Goal: Task Accomplishment & Management: Use online tool/utility

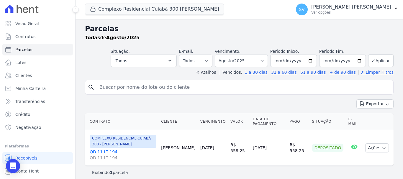
select select
click at [160, 87] on input "search" at bounding box center [243, 87] width 295 height 12
type input "Elen Cristina De Oliveira Silva"
select select
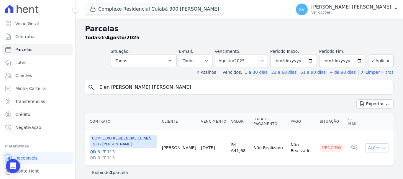
click at [367, 147] on button "Ações" at bounding box center [377, 147] width 24 height 9
click at [376, 165] on link "Ver boleto" at bounding box center [374, 161] width 57 height 11
click at [343, 2] on button "SV [PERSON_NAME] Ver opções" at bounding box center [347, 9] width 112 height 17
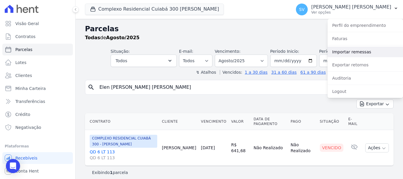
click at [367, 53] on link "Importar remessas" at bounding box center [364, 52] width 75 height 11
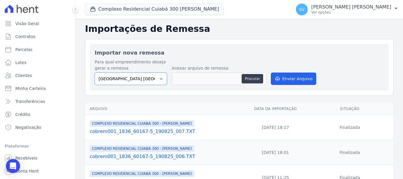
click at [155, 76] on select "BAHAMAS EAST VILLAGE COMPLEXO RESIDENCIAL CUIABÁ 300 - JOÃO DE BARRO IBIZA RESI…" at bounding box center [131, 79] width 72 height 12
select select "a999329b-d322-46c5-b2df-9163b092fb9b"
click at [95, 73] on select "BAHAMAS EAST VILLAGE COMPLEXO RESIDENCIAL CUIABÁ 300 - JOÃO DE BARRO IBIZA RESI…" at bounding box center [131, 79] width 72 height 12
click at [257, 78] on button "Procurar" at bounding box center [252, 78] width 21 height 9
type input "cobrem001_1836_60167-5_250825_005.TXT"
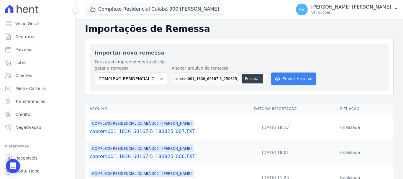
drag, startPoint x: 288, startPoint y: 78, endPoint x: 285, endPoint y: 78, distance: 3.0
click at [288, 78] on button "Enviar Arquivo" at bounding box center [293, 79] width 45 height 12
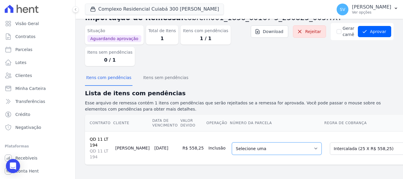
click at [232, 144] on select "Selecione uma 1 - 30/01/2026 - R$ 558,25 - Agendado 2 - 28/02/2026 - R$ 558,25 …" at bounding box center [277, 148] width 90 height 12
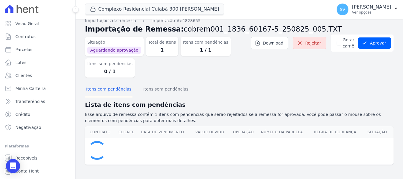
scroll to position [22, 0]
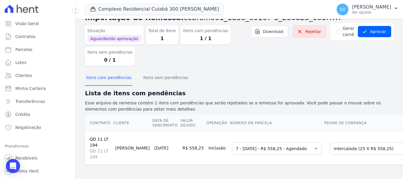
drag, startPoint x: 265, startPoint y: 163, endPoint x: 311, endPoint y: 162, distance: 46.6
click at [311, 162] on div "Contrato Cliente Data de Vencimento Valor devido Operação Número da Parcela Reg…" at bounding box center [264, 139] width 379 height 55
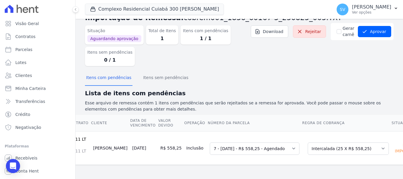
scroll to position [0, 0]
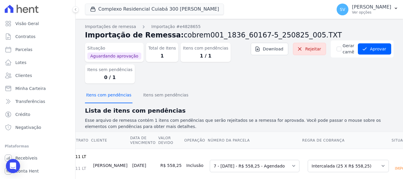
click at [106, 97] on button "Itens com pendências" at bounding box center [108, 95] width 47 height 15
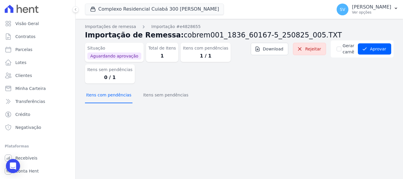
click at [124, 98] on button "Itens com pendências" at bounding box center [108, 95] width 47 height 15
click at [376, 48] on button "Aprovar" at bounding box center [374, 48] width 33 height 11
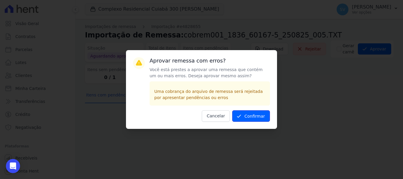
click at [249, 115] on button "Confirmar" at bounding box center [251, 116] width 38 height 12
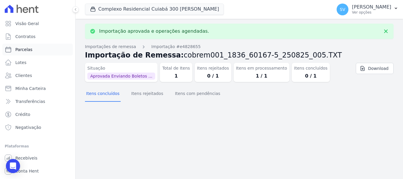
click at [49, 50] on link "Parcelas" at bounding box center [37, 50] width 70 height 12
select select
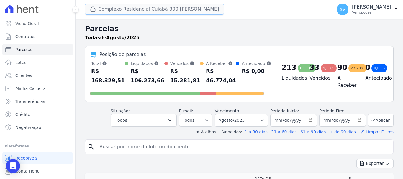
click at [118, 11] on button "Complexo Residencial Cuiabá 300 [PERSON_NAME]" at bounding box center [154, 9] width 139 height 11
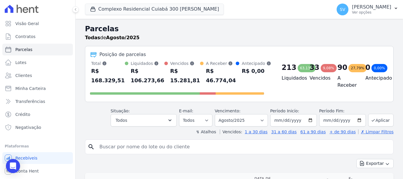
click at [198, 149] on input "search" at bounding box center [243, 147] width 295 height 12
paste input "Thiago César Pereira Vieira Cesar"
type input "Thiago César Pereira Vieira Cesar"
select select
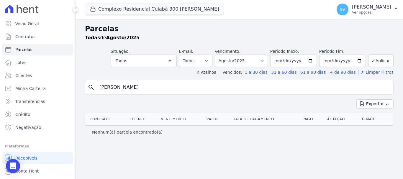
click at [120, 90] on input "Thiago César Pereira Vieira Cesar" at bounding box center [243, 87] width 295 height 12
type input "Thiago Cesar Pereira Vieira Cesar"
select select
click at [326, 85] on input "Thiago Cesar Pereira Vieira Cesar" at bounding box center [243, 87] width 295 height 12
select select
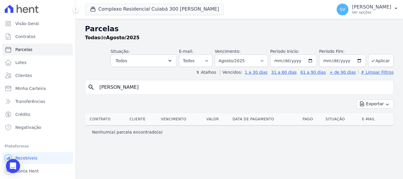
drag, startPoint x: 177, startPoint y: 88, endPoint x: 109, endPoint y: 87, distance: 67.8
click at [109, 87] on input "Thiago Cesar Pereira Vieira Cesar" at bounding box center [243, 87] width 295 height 12
type input "THIAGO CESAR PEREIRA VIEIRA"
select select
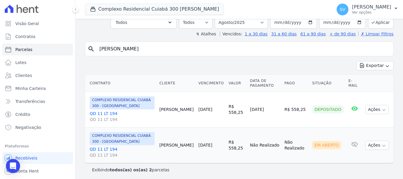
scroll to position [40, 0]
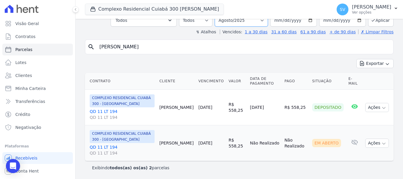
drag, startPoint x: 243, startPoint y: 24, endPoint x: 237, endPoint y: 26, distance: 6.2
click at [239, 25] on select "Filtrar por período ──────── Todos os meses Abril/2024 Maio/2024 Junho/2024 Jul…" at bounding box center [241, 20] width 53 height 12
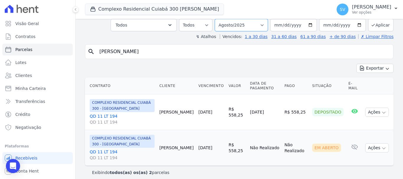
select select "03/2026"
click at [219, 19] on select "Filtrar por período ──────── Todos os meses Abril/2024 Maio/2024 Junho/2024 Jul…" at bounding box center [241, 25] width 53 height 12
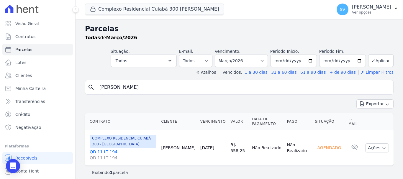
select select
click at [243, 58] on select "Filtrar por período ──────── Todos os meses Abril/2024 Maio/2024 Junho/2024 Jul…" at bounding box center [241, 61] width 53 height 12
select select "06/2026"
click at [219, 55] on select "Filtrar por período ──────── Todos os meses Abril/2024 Maio/2024 Junho/2024 Jul…" at bounding box center [241, 61] width 53 height 12
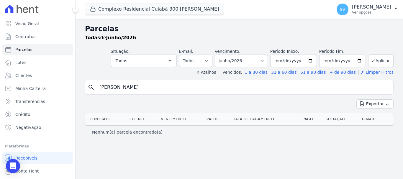
select select
click at [256, 59] on select "Filtrar por período ──────── Todos os meses Abril/2024 Maio/2024 Junho/2024 Jul…" at bounding box center [241, 61] width 53 height 12
select select "08/2025"
click at [223, 55] on select "Filtrar por período ──────── Todos os meses Abril/2024 Maio/2024 Junho/2024 Jul…" at bounding box center [241, 61] width 53 height 12
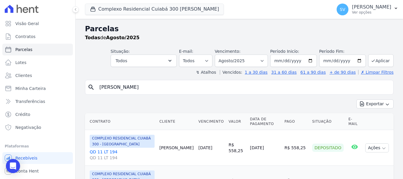
select select
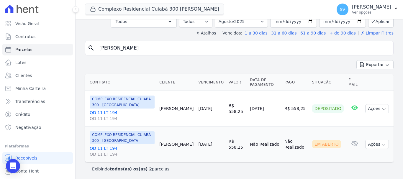
scroll to position [40, 0]
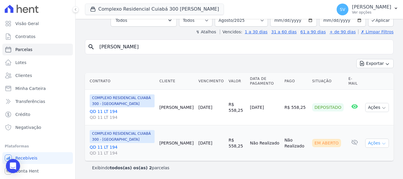
click at [375, 142] on button "Ações" at bounding box center [377, 143] width 24 height 9
click at [355, 154] on link "Ver boleto" at bounding box center [374, 156] width 57 height 11
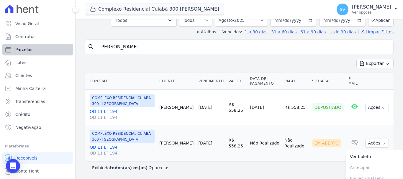
drag, startPoint x: 196, startPoint y: 47, endPoint x: 29, endPoint y: 44, distance: 166.4
click at [29, 44] on div "Visão Geral Contratos [GEOGRAPHIC_DATA] Lotes Clientes Minha Carteira Transferê…" at bounding box center [201, 89] width 403 height 179
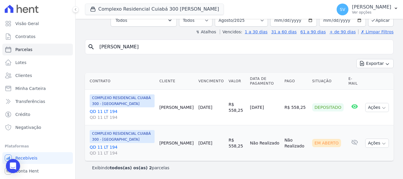
paste input "[PERSON_NAME]"
type input "[PERSON_NAME]"
select select
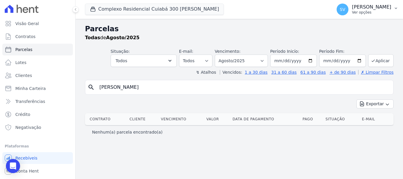
click at [332, 16] on button "SV SHIRLEY VANESSA SOUSA ALVES Ver opções" at bounding box center [367, 9] width 71 height 17
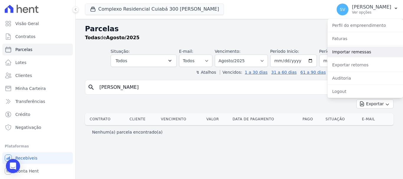
click at [355, 56] on link "Importar remessas" at bounding box center [364, 52] width 75 height 11
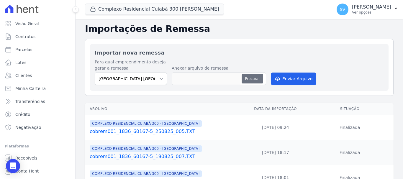
click at [245, 77] on button "Procurar" at bounding box center [252, 78] width 21 height 9
type input "cobrem001_1836_60167-5_250825_006.TXT"
click at [242, 74] on button "Procurar" at bounding box center [252, 78] width 21 height 9
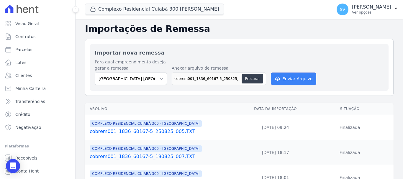
click at [290, 83] on button "Enviar Arquivo" at bounding box center [293, 79] width 45 height 12
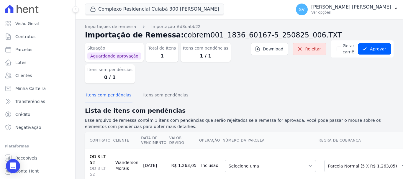
scroll to position [22, 0]
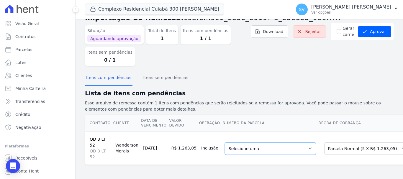
click at [243, 142] on select "Selecione uma 5 - [DATE] - R$ 1.263,05 - Agendado" at bounding box center [270, 148] width 91 height 12
click at [112, 76] on button "Itens com pendências" at bounding box center [108, 77] width 47 height 15
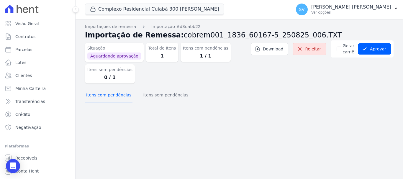
scroll to position [0, 0]
drag, startPoint x: 308, startPoint y: 73, endPoint x: 331, endPoint y: 69, distance: 23.1
click at [309, 74] on div "Situação Aguardando aprovação Total de Itens 1 Itens com pendências 1 / 1 Itens…" at bounding box center [239, 64] width 308 height 48
drag, startPoint x: 382, startPoint y: 49, endPoint x: 362, endPoint y: 69, distance: 28.8
click at [382, 49] on button "Aprovar" at bounding box center [374, 48] width 33 height 11
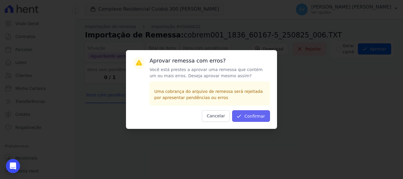
click at [245, 116] on button "Confirmar" at bounding box center [251, 116] width 38 height 12
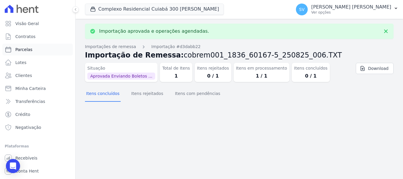
click at [52, 54] on link "Parcelas" at bounding box center [37, 50] width 70 height 12
select select
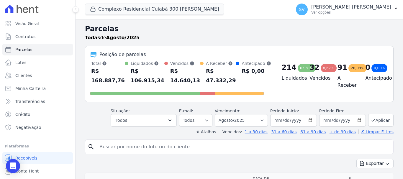
click at [192, 145] on input "search" at bounding box center [243, 147] width 295 height 12
paste input "[PERSON_NAME]"
type input "[PERSON_NAME]"
select select
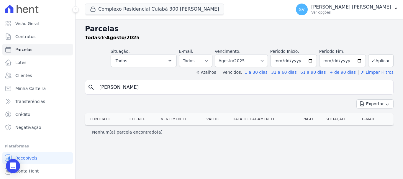
click at [172, 88] on input "[PERSON_NAME]" at bounding box center [243, 87] width 295 height 12
select select
click at [229, 56] on select "Filtrar por período ──────── Todos os meses Abril/2024 Maio/2024 Junho/2024 Jul…" at bounding box center [241, 61] width 53 height 12
click at [211, 90] on input "[PERSON_NAME]" at bounding box center [243, 87] width 295 height 12
type input "[PERSON_NAME]"
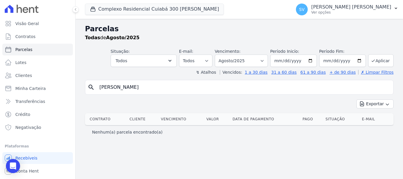
select select
click at [148, 9] on button "Complexo Residencial Cuiabá 300 [PERSON_NAME]" at bounding box center [154, 9] width 139 height 11
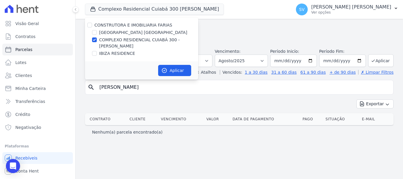
click at [235, 22] on div "Parcelas Todas [PERSON_NAME]/2025 Situação: Agendado Em Aberto Pago Processando…" at bounding box center [238, 99] width 327 height 160
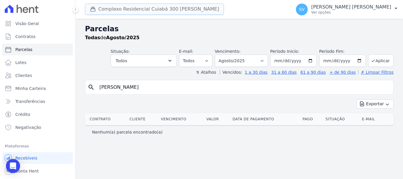
click at [137, 10] on button "Complexo Residencial Cuiabá 300 [PERSON_NAME]" at bounding box center [154, 9] width 139 height 11
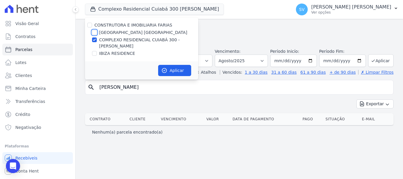
drag, startPoint x: 96, startPoint y: 31, endPoint x: 94, endPoint y: 33, distance: 3.3
click at [96, 31] on input "[GEOGRAPHIC_DATA] [GEOGRAPHIC_DATA]" at bounding box center [94, 32] width 5 height 5
checkbox input "true"
click at [96, 40] on input "COMPLEXO RESIDENCIAL CUIABÁ 300 - [PERSON_NAME]" at bounding box center [94, 39] width 5 height 5
checkbox input "false"
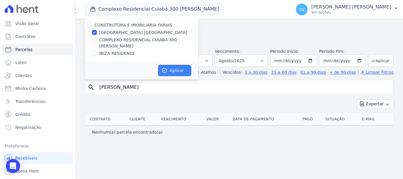
click at [173, 70] on button "Aplicar" at bounding box center [174, 70] width 33 height 11
select select
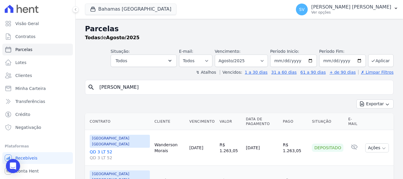
scroll to position [24, 0]
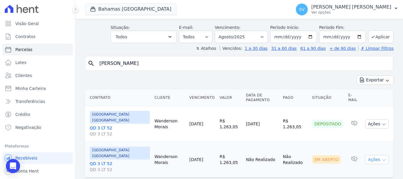
click at [381, 155] on button "Ações" at bounding box center [377, 159] width 24 height 9
click at [372, 168] on link "Ver boleto" at bounding box center [374, 173] width 57 height 11
